Goal: Task Accomplishment & Management: Complete application form

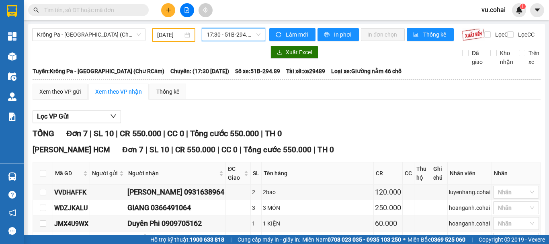
scroll to position [40, 0]
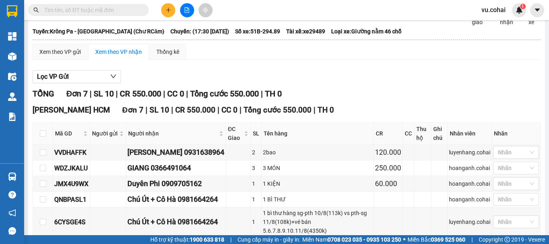
click at [168, 5] on button at bounding box center [168, 10] width 14 height 14
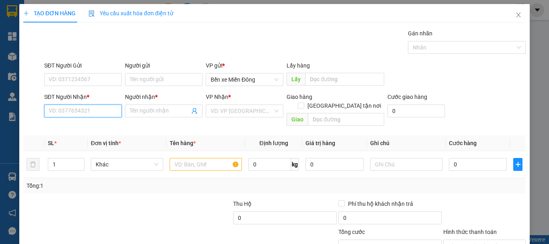
click at [89, 111] on input "SĐT Người Nhận *" at bounding box center [83, 111] width 78 height 13
click at [154, 113] on input "Người nhận *" at bounding box center [160, 111] width 60 height 9
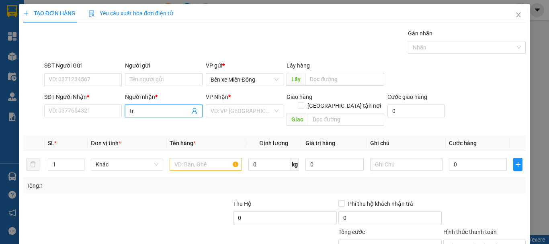
type input "t"
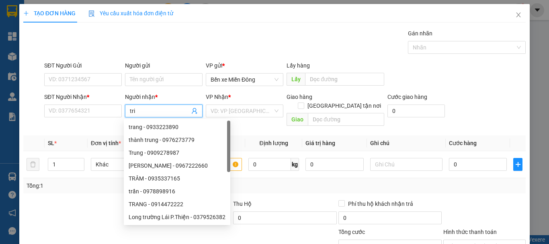
type input "trí"
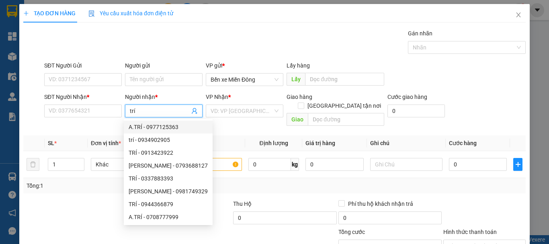
click at [175, 122] on div "A.TRÍ - 0977125363" at bounding box center [168, 127] width 89 height 13
type input "0977125363"
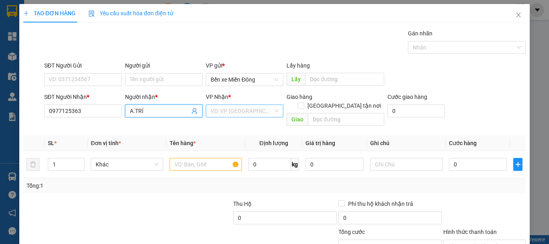
type input "A.TRÍ"
click at [234, 110] on input "search" at bounding box center [242, 111] width 62 height 12
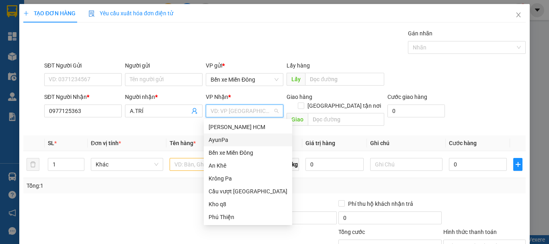
click at [230, 142] on div "AyunPa" at bounding box center [248, 140] width 79 height 9
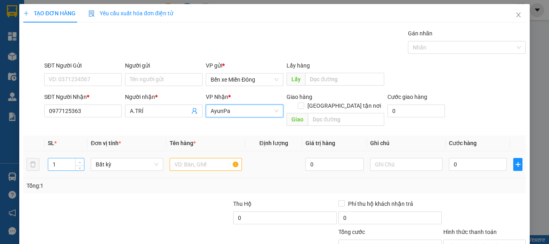
click at [82, 160] on span "up" at bounding box center [80, 162] width 5 height 5
type input "4"
click at [82, 160] on span "up" at bounding box center [80, 162] width 5 height 5
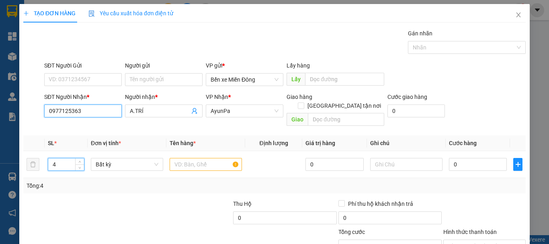
click at [83, 108] on input "0977125363" at bounding box center [83, 111] width 78 height 13
type input "0"
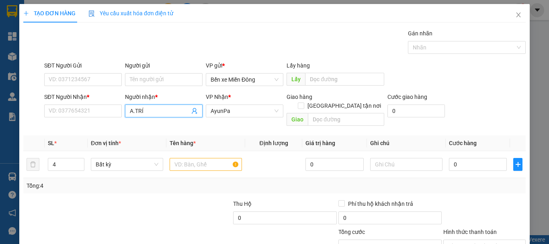
click at [146, 111] on input "A.TRÍ" at bounding box center [160, 111] width 60 height 9
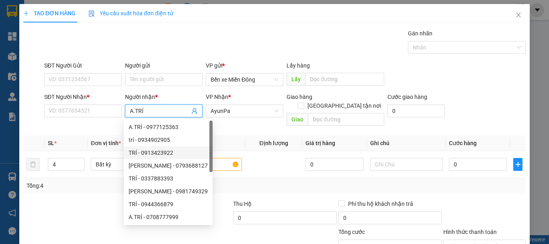
scroll to position [26, 0]
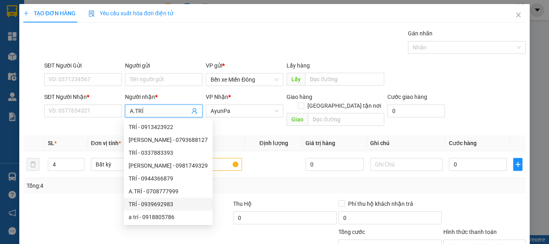
click at [166, 206] on div "TRÍ - 0939692983" at bounding box center [168, 204] width 79 height 9
type input "0939692983"
type input "TRÍ"
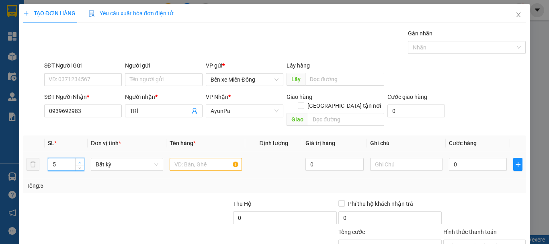
click at [79, 162] on icon "up" at bounding box center [80, 163] width 2 height 2
type input "8"
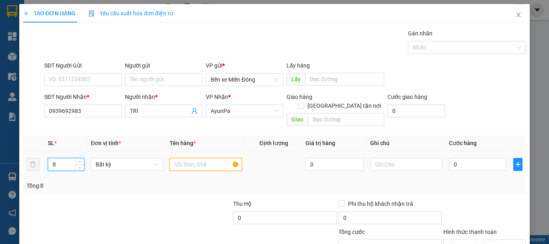
click at [197, 158] on input "text" at bounding box center [206, 164] width 72 height 13
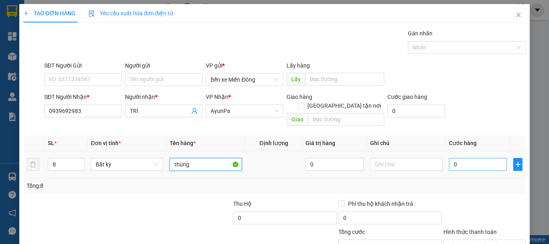
type input "thùng"
click at [452, 158] on input "0" at bounding box center [478, 164] width 58 height 13
click at [449, 158] on input "0" at bounding box center [478, 164] width 58 height 13
type input "40"
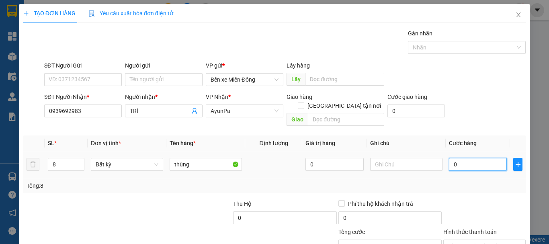
type input "40"
type input "480"
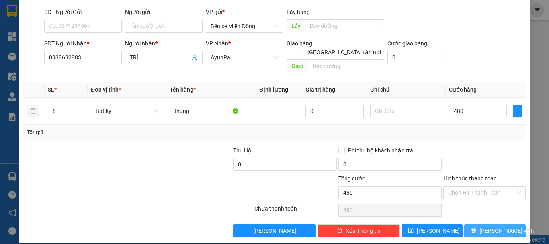
click at [504, 226] on span "[PERSON_NAME] và In" at bounding box center [508, 230] width 56 height 9
type input "480.000"
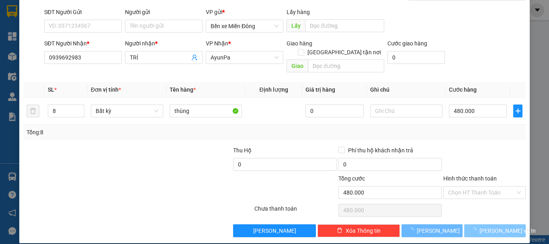
scroll to position [17, 0]
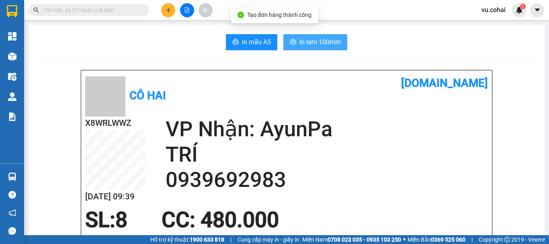
click at [315, 43] on span "In tem 100mm" at bounding box center [320, 42] width 41 height 10
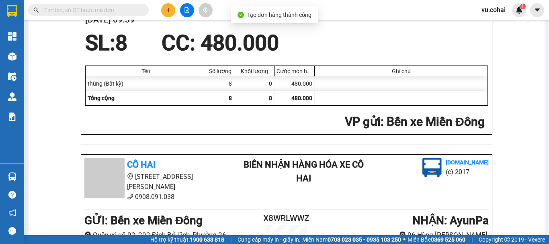
scroll to position [201, 0]
